Goal: Find specific page/section: Find specific page/section

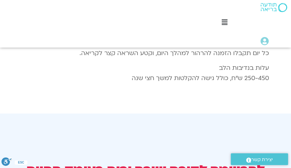
scroll to position [981, 0]
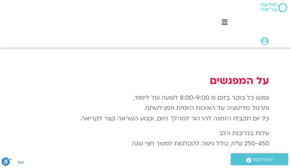
click at [223, 23] on icon at bounding box center [224, 22] width 6 height 7
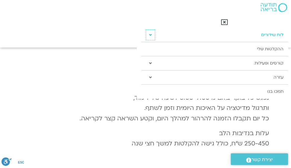
click at [149, 35] on icon at bounding box center [150, 35] width 3 height 4
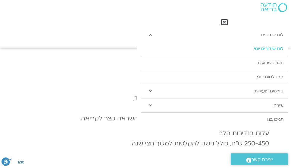
click at [267, 50] on link "לוח שידורים יומי" at bounding box center [214, 49] width 147 height 14
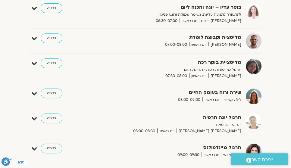
scroll to position [120, 0]
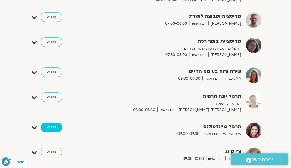
click at [50, 126] on link "כניסה" at bounding box center [52, 128] width 22 height 10
